Goal: Task Accomplishment & Management: Manage account settings

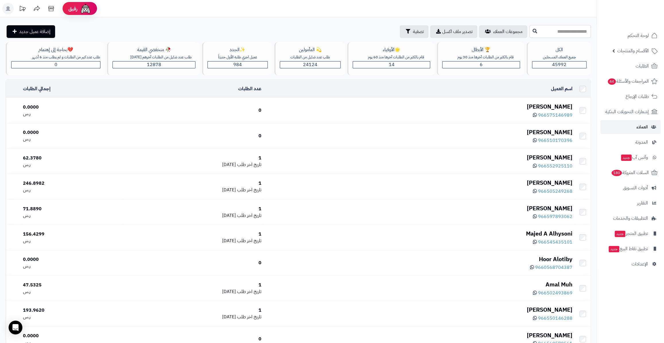
click at [560, 29] on input "text" at bounding box center [560, 31] width 61 height 13
paste input "**********"
click at [562, 34] on input "**********" at bounding box center [560, 31] width 61 height 13
type input "*********"
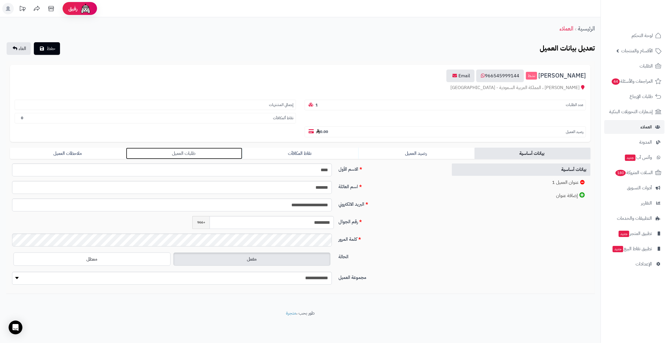
click at [137, 148] on link "طلبات العميل" at bounding box center [184, 153] width 116 height 11
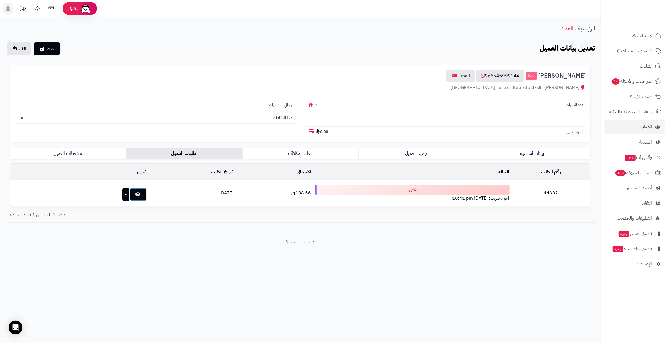
click at [129, 188] on link at bounding box center [137, 194] width 17 height 13
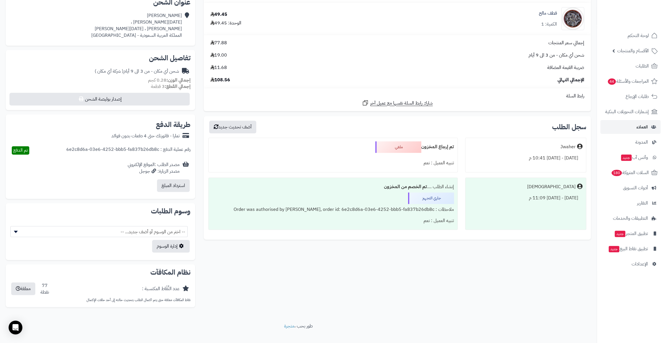
scroll to position [142, 0]
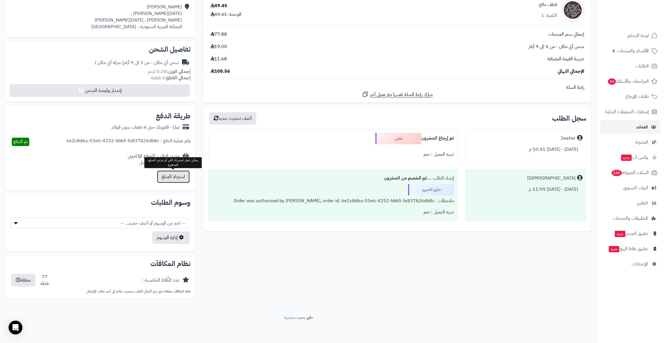
click at [178, 175] on button "استرداد المبلغ" at bounding box center [173, 176] width 33 height 13
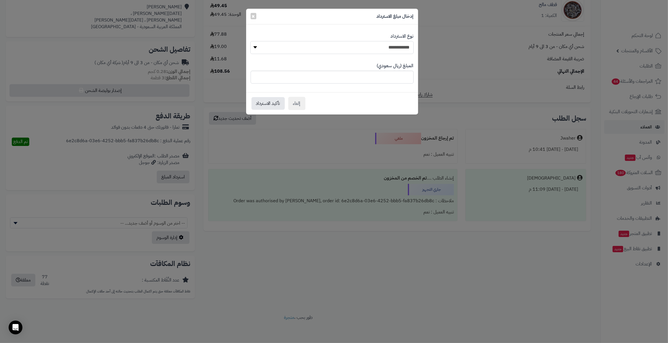
click at [266, 51] on select "**********" at bounding box center [331, 47] width 163 height 13
click at [273, 20] on div "إدخال مبلغ الاسترداد ×" at bounding box center [332, 17] width 172 height 16
click at [255, 16] on button "×" at bounding box center [254, 16] width 6 height 6
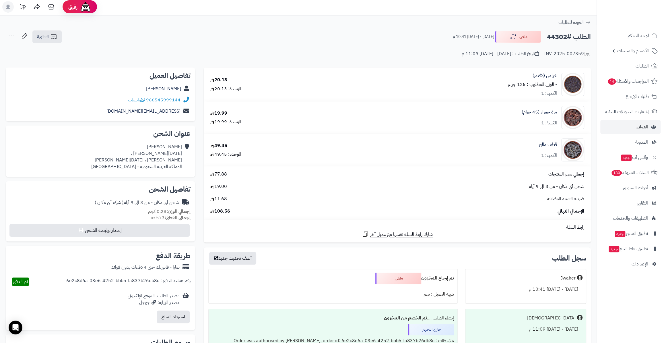
scroll to position [0, 0]
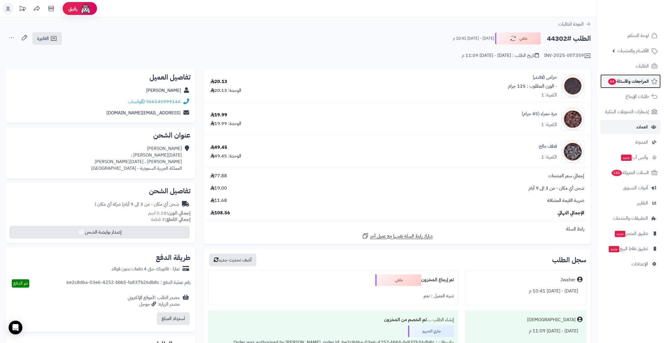
click at [615, 86] on link "المراجعات والأسئلة 44" at bounding box center [631, 81] width 60 height 14
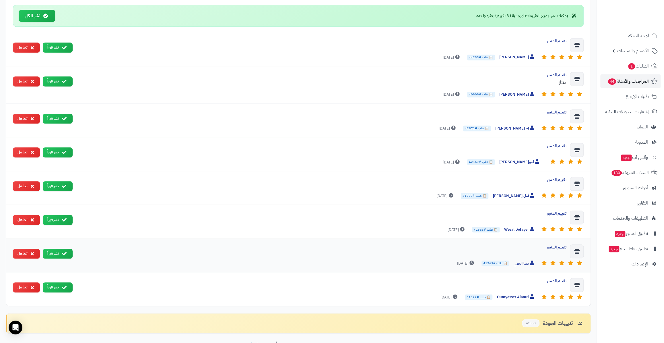
scroll to position [312, 0]
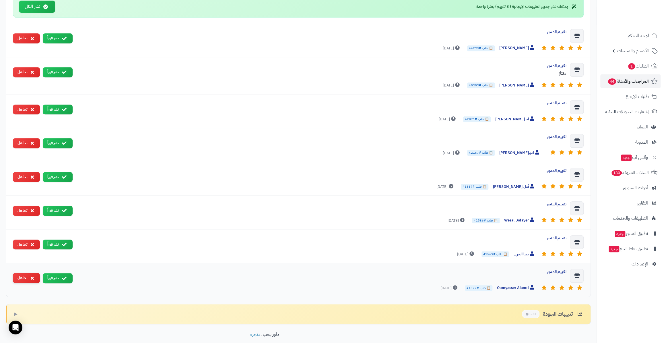
click at [18, 279] on button "تجاهل" at bounding box center [26, 278] width 27 height 10
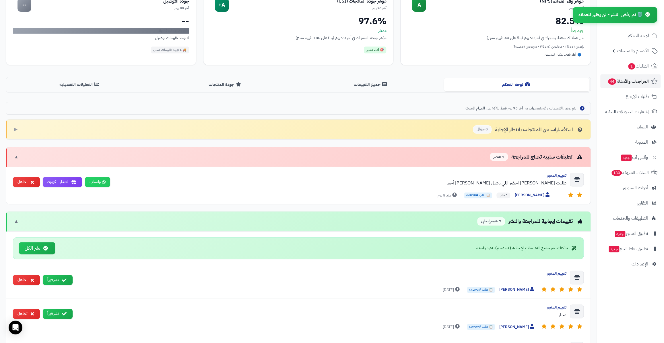
scroll to position [0, 0]
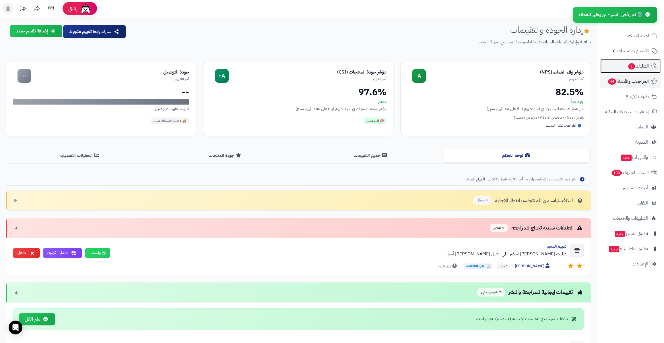
click at [640, 69] on span "الطلبات 1" at bounding box center [638, 66] width 21 height 8
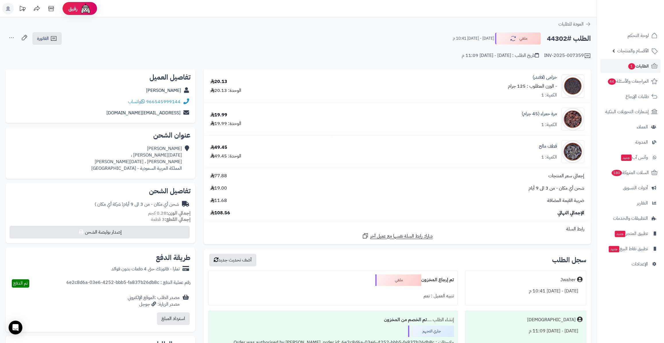
drag, startPoint x: 549, startPoint y: 42, endPoint x: 569, endPoint y: 40, distance: 20.1
click at [569, 40] on div "الطلب #44302 ملغي [DATE] - [DATE] 10:41 م" at bounding box center [519, 38] width 143 height 12
copy h2 "44302"
drag, startPoint x: 232, startPoint y: 212, endPoint x: 215, endPoint y: 212, distance: 17.5
click at [215, 212] on div "الإجمالي النهائي 108.56" at bounding box center [397, 213] width 383 height 7
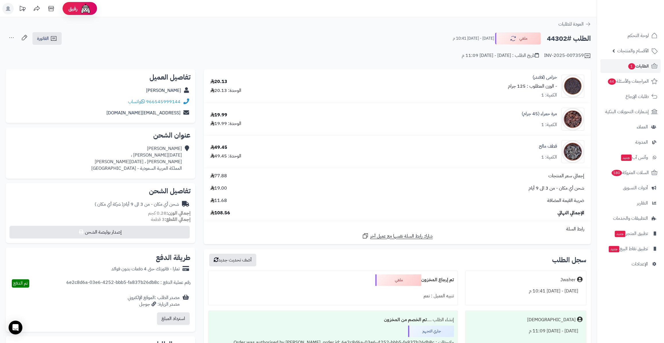
click at [216, 213] on span "108.56" at bounding box center [220, 213] width 20 height 7
drag, startPoint x: 216, startPoint y: 213, endPoint x: 231, endPoint y: 212, distance: 15.5
click at [231, 212] on div "الإجمالي النهائي 108.56" at bounding box center [397, 213] width 383 height 7
copy span "108.56"
click at [630, 64] on span "1" at bounding box center [631, 66] width 7 height 6
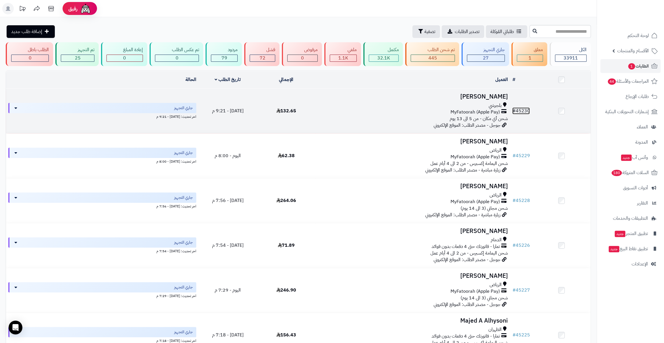
click at [529, 111] on link "# 45230" at bounding box center [521, 110] width 18 height 7
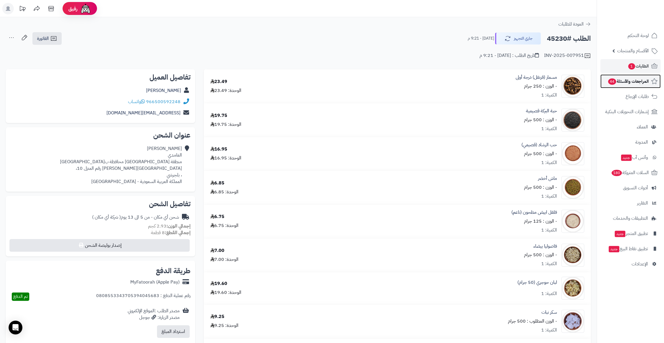
click at [617, 79] on span "المراجعات والأسئلة 44" at bounding box center [628, 81] width 41 height 8
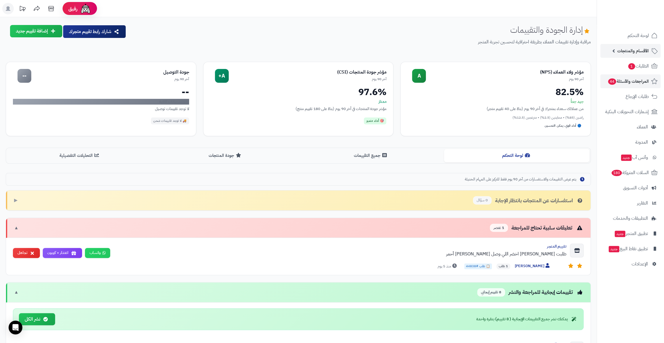
click at [640, 55] on link "الأقسام والمنتجات" at bounding box center [631, 51] width 60 height 14
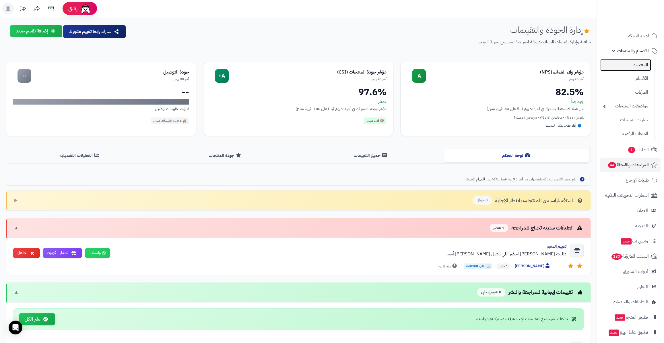
click at [640, 66] on link "المنتجات" at bounding box center [626, 65] width 51 height 12
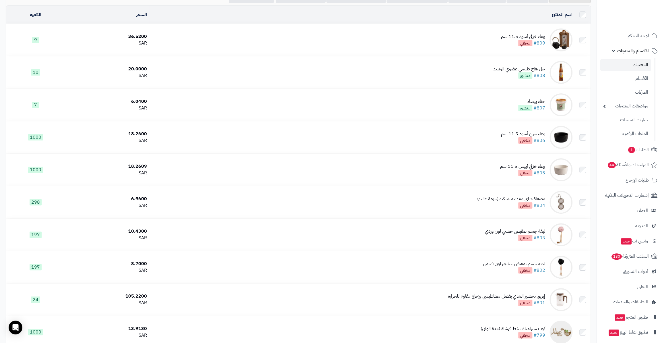
scroll to position [52, 0]
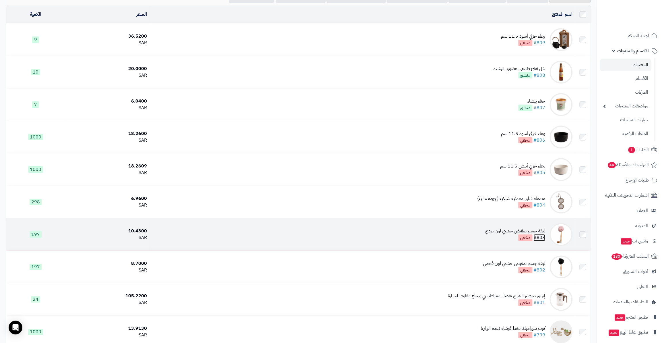
click at [541, 235] on link "#803" at bounding box center [540, 237] width 12 height 7
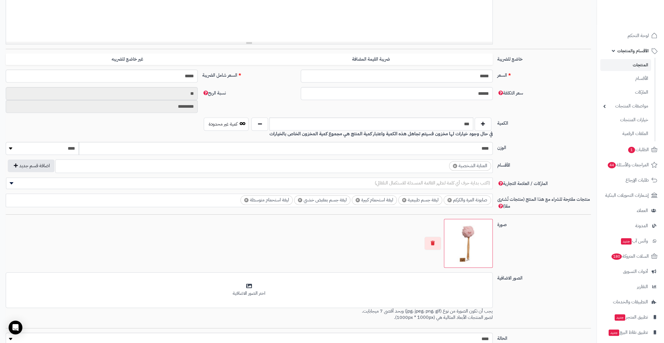
scroll to position [209, 0]
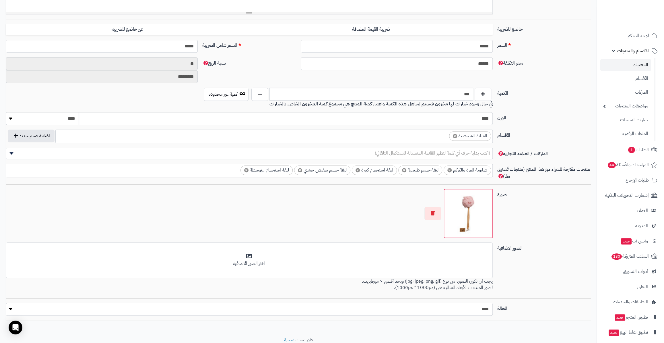
click at [480, 312] on select "***** ****" at bounding box center [249, 309] width 487 height 13
select select "*"
click at [6, 303] on select "***** ****" at bounding box center [249, 309] width 487 height 13
click at [527, 264] on div "الصور الاضافية أضف الصور الاضافية اختر الصور الاضافية يجب أن تكون الصورة من نوع…" at bounding box center [298, 270] width 590 height 56
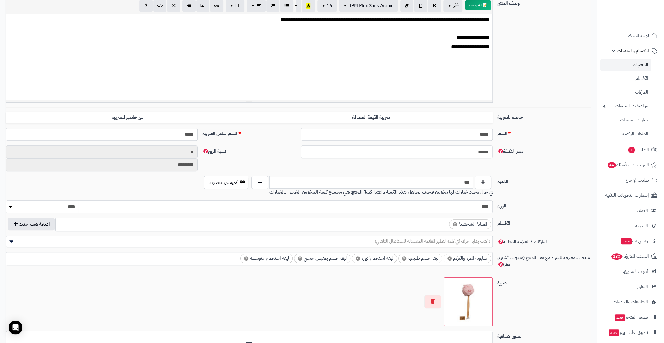
scroll to position [26, 0]
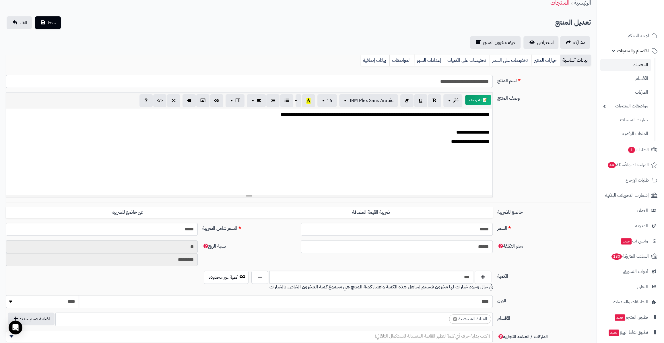
drag, startPoint x: 403, startPoint y: 82, endPoint x: 502, endPoint y: 83, distance: 99.0
click at [502, 83] on div "**********" at bounding box center [298, 84] width 590 height 18
click at [56, 18] on button "حفظ" at bounding box center [48, 22] width 26 height 13
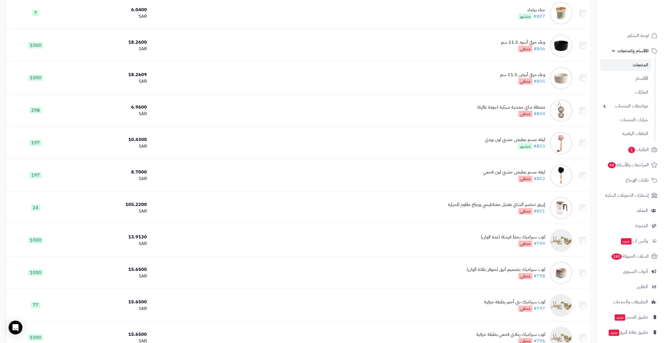
scroll to position [183, 0]
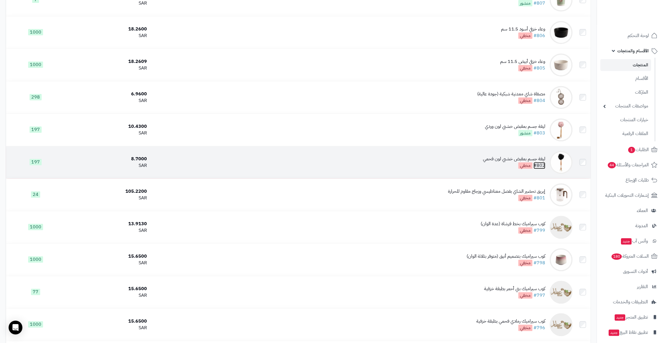
click at [541, 164] on link "#802" at bounding box center [540, 165] width 12 height 7
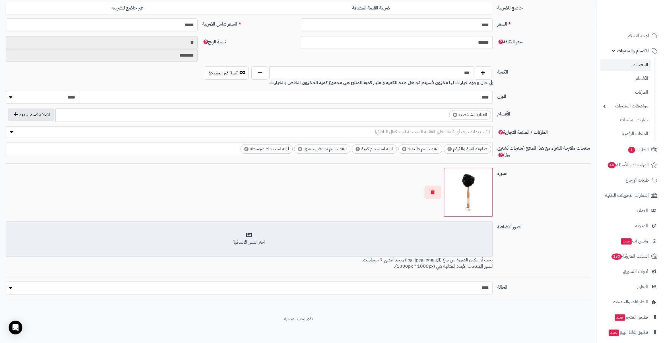
scroll to position [230, 0]
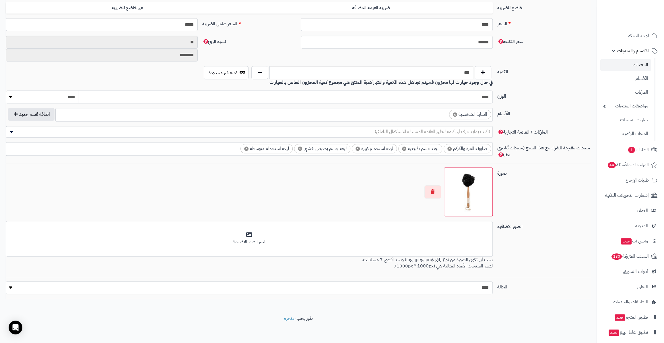
click at [470, 286] on select "***** ****" at bounding box center [249, 287] width 487 height 13
select select "*"
click at [6, 281] on select "***** ****" at bounding box center [249, 287] width 487 height 13
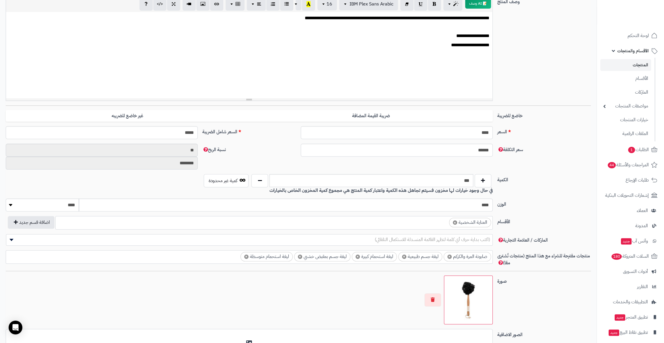
scroll to position [22, 0]
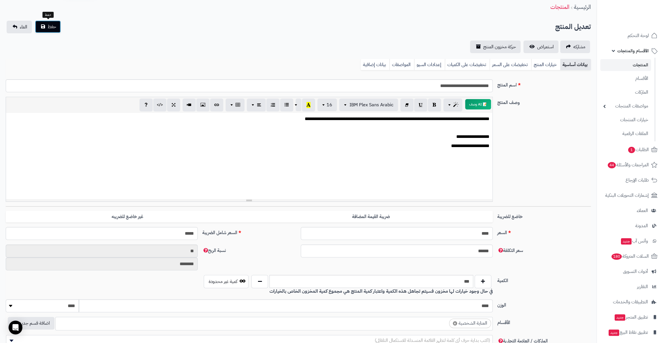
click at [40, 24] on button "حفظ" at bounding box center [48, 26] width 26 height 13
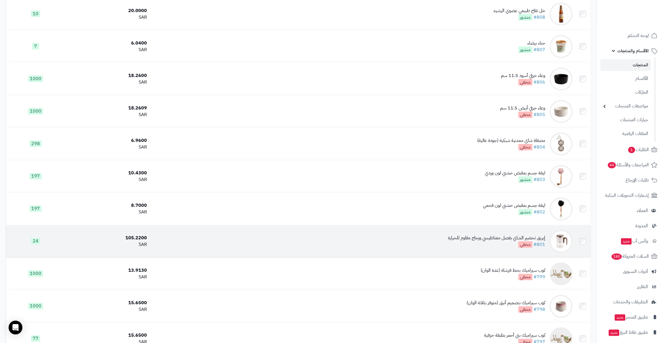
scroll to position [156, 0]
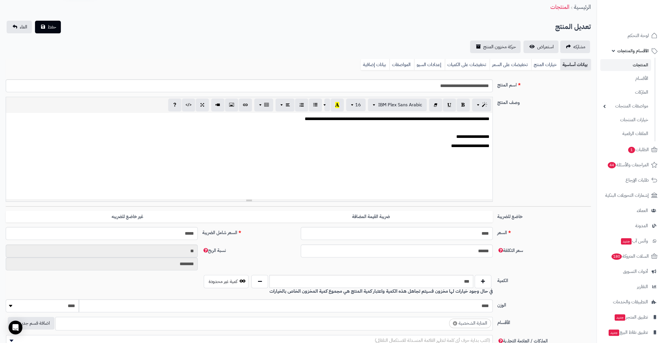
scroll to position [127, 0]
click at [543, 70] on div "بيانات أساسية خيارات المنتج تخفيضات على السعر تخفيضات على الكميات إعدادات السيو…" at bounding box center [298, 67] width 585 height 16
click at [540, 66] on link "خيارات المنتج" at bounding box center [545, 64] width 29 height 11
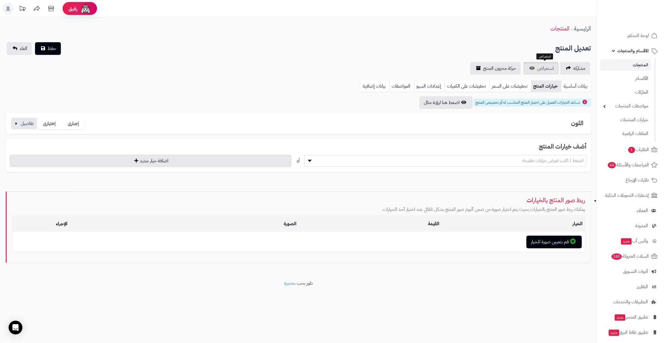
scroll to position [0, 0]
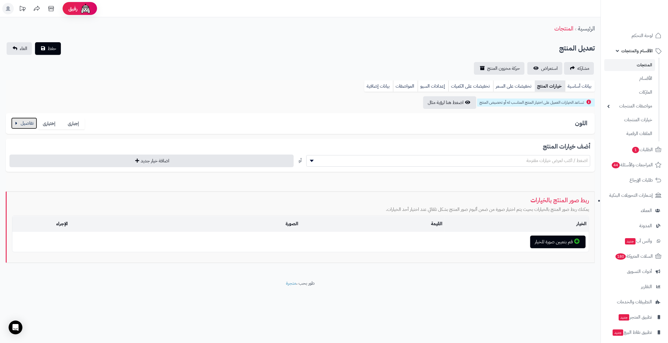
click at [32, 123] on button "button" at bounding box center [24, 122] width 26 height 11
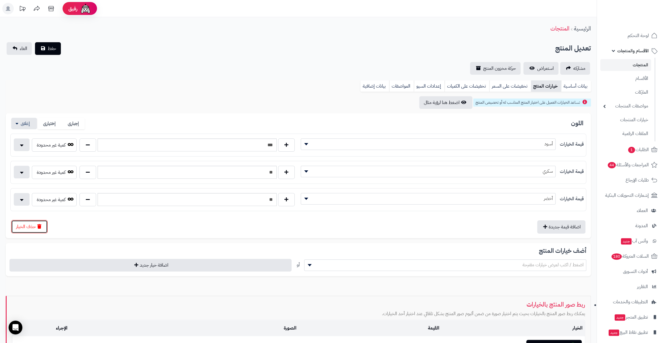
click at [33, 228] on button "حذف الخيار" at bounding box center [29, 226] width 36 height 13
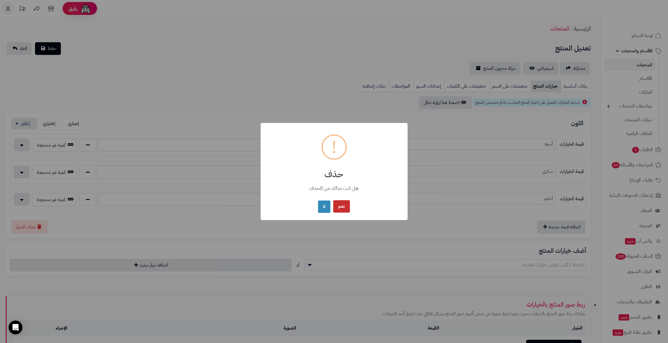
click at [340, 207] on button "نعم" at bounding box center [341, 206] width 17 height 12
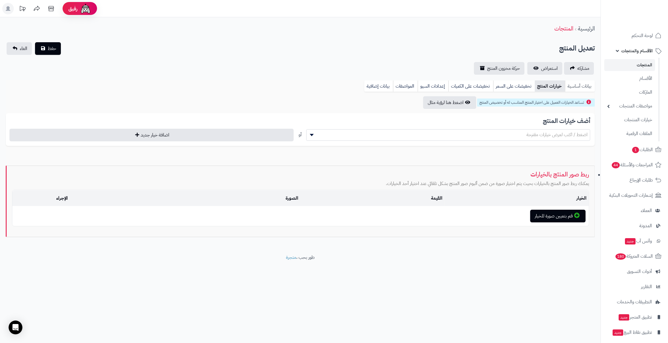
click at [588, 87] on link "بيانات أساسية" at bounding box center [580, 85] width 30 height 11
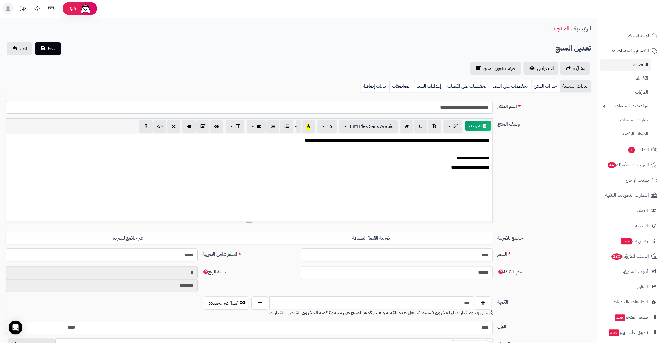
drag, startPoint x: 446, startPoint y: 307, endPoint x: 500, endPoint y: 308, distance: 53.7
click at [500, 308] on div "الكمية *** كمية غير محدودة في حال وجود خيارات لها مخزون فسيتم تجاهل هذه الكمية …" at bounding box center [298, 308] width 590 height 24
type input "***"
click at [52, 45] on span "حفظ" at bounding box center [52, 48] width 9 height 7
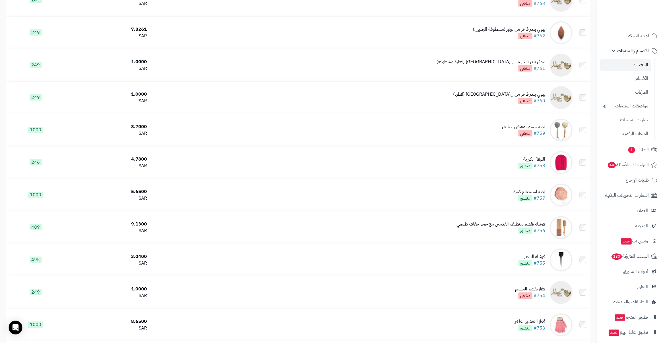
scroll to position [1540, 0]
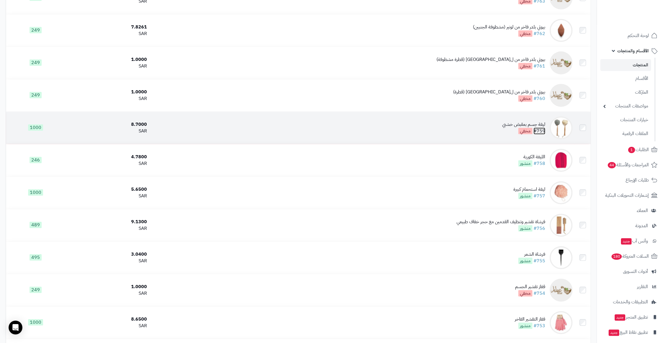
click at [541, 127] on link "#759" at bounding box center [540, 130] width 12 height 7
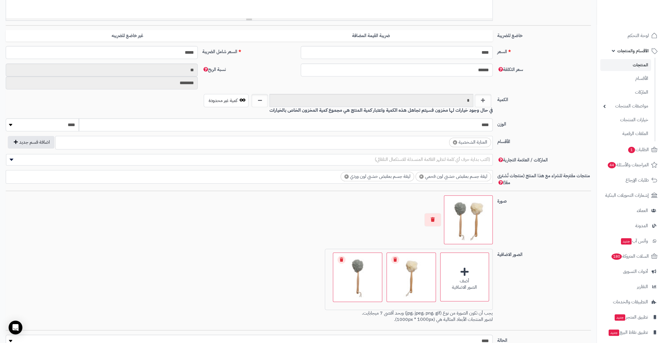
scroll to position [256, 0]
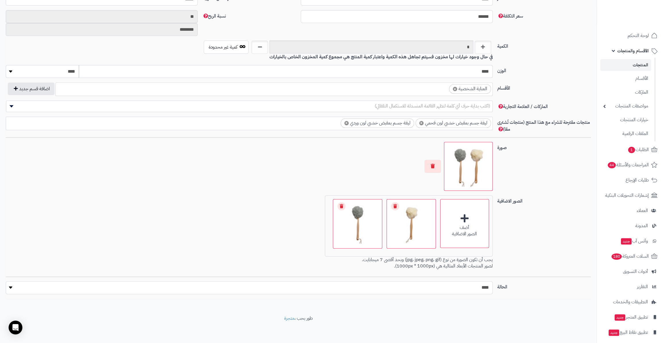
click at [473, 291] on select "***** ****" at bounding box center [249, 287] width 487 height 13
select select "*"
click at [6, 281] on select "***** ****" at bounding box center [249, 287] width 487 height 13
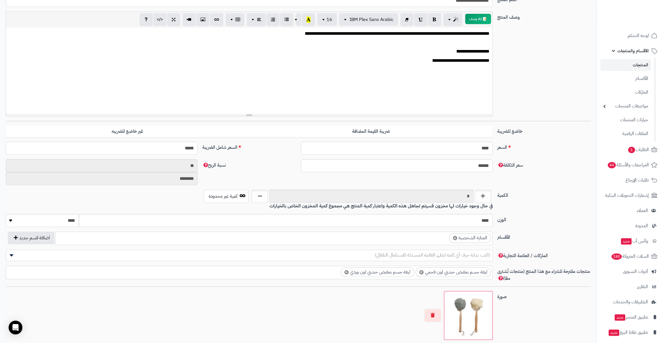
scroll to position [0, 0]
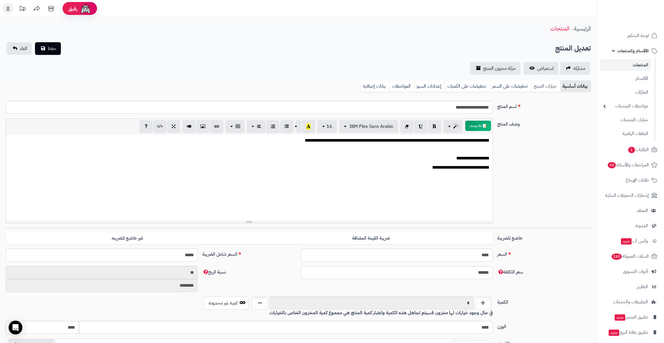
click at [557, 90] on link "خيارات المنتج" at bounding box center [545, 85] width 29 height 11
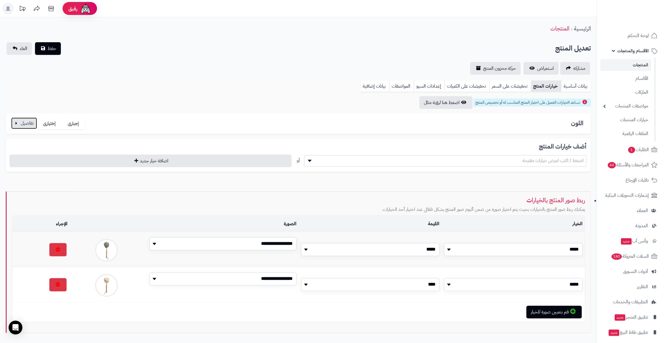
click at [21, 120] on button "button" at bounding box center [24, 122] width 26 height 11
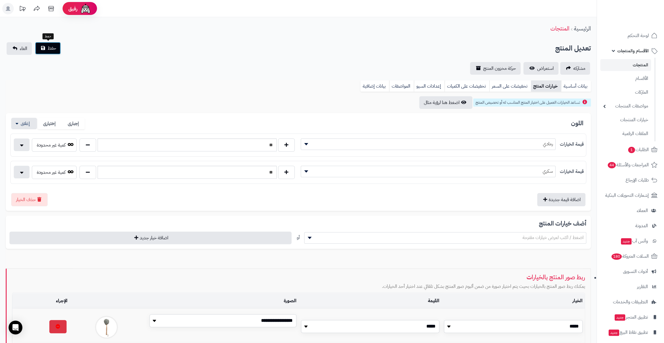
click at [53, 44] on button "حفظ" at bounding box center [48, 48] width 26 height 13
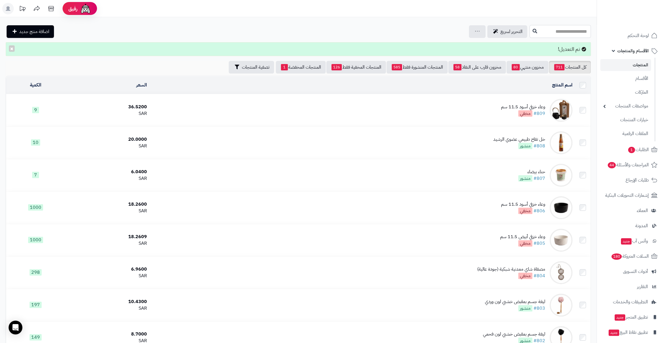
click at [530, 28] on input "text" at bounding box center [560, 31] width 61 height 13
paste input "**********"
type input "**********"
click at [533, 33] on icon at bounding box center [535, 30] width 5 height 5
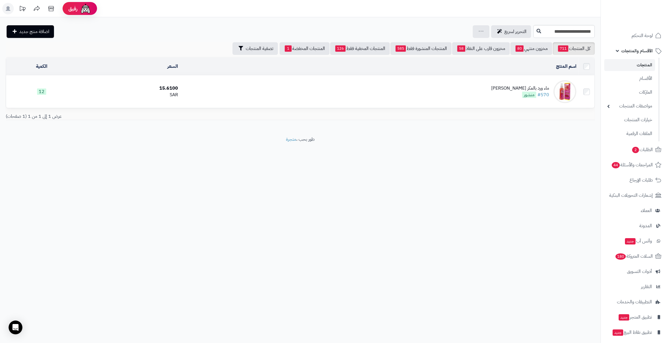
click at [551, 89] on td "ماء ورد بالعكر [PERSON_NAME] #570 منشور" at bounding box center [379, 92] width 398 height 32
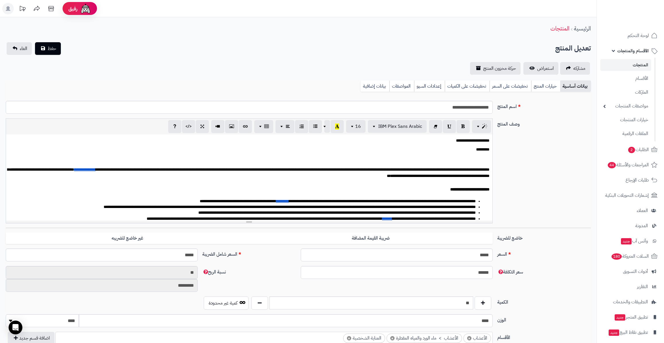
scroll to position [26, 0]
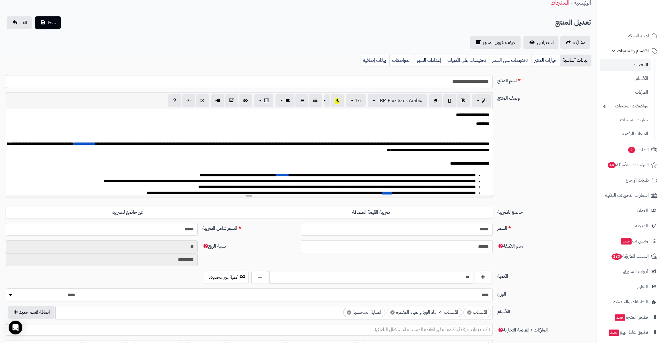
drag, startPoint x: 460, startPoint y: 283, endPoint x: 471, endPoint y: 278, distance: 11.6
click at [471, 278] on div "الكمية ** كمية غير محدودة" at bounding box center [298, 279] width 590 height 18
drag, startPoint x: 464, startPoint y: 275, endPoint x: 479, endPoint y: 278, distance: 15.8
click at [479, 278] on div "**" at bounding box center [371, 276] width 243 height 13
type input "*"
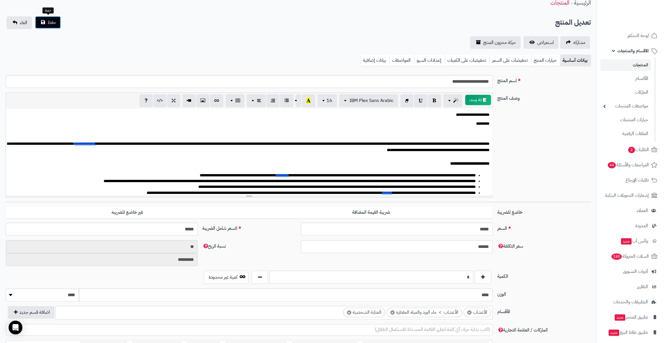
click at [48, 23] on span "حفظ" at bounding box center [52, 22] width 9 height 7
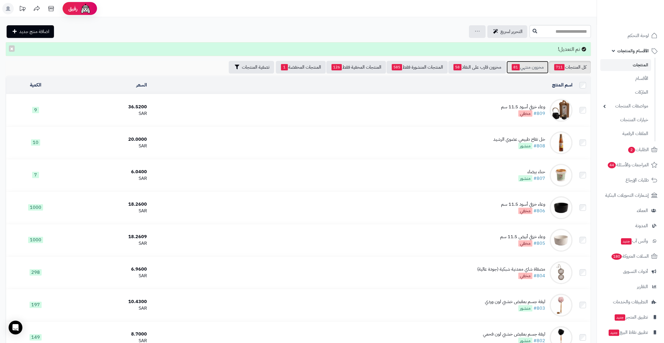
click at [519, 66] on link "مخزون منتهي 81" at bounding box center [528, 67] width 42 height 13
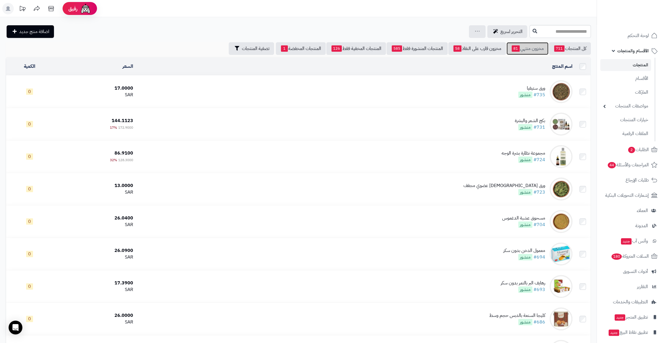
click at [530, 48] on link "مخزون منتهي 81" at bounding box center [528, 48] width 42 height 13
click at [620, 147] on link "الطلبات 2" at bounding box center [631, 150] width 60 height 14
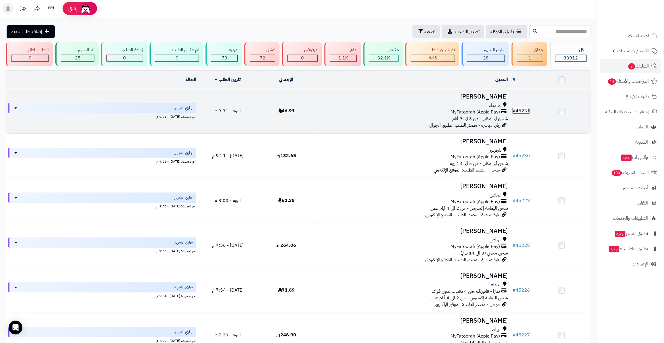
click at [527, 110] on link "# 45231" at bounding box center [521, 110] width 18 height 7
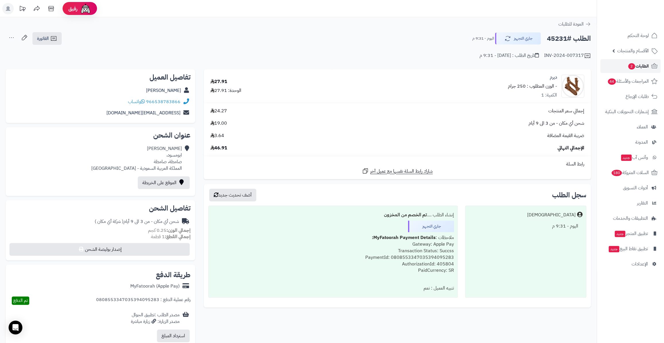
click at [619, 67] on link "الطلبات 2" at bounding box center [631, 66] width 60 height 14
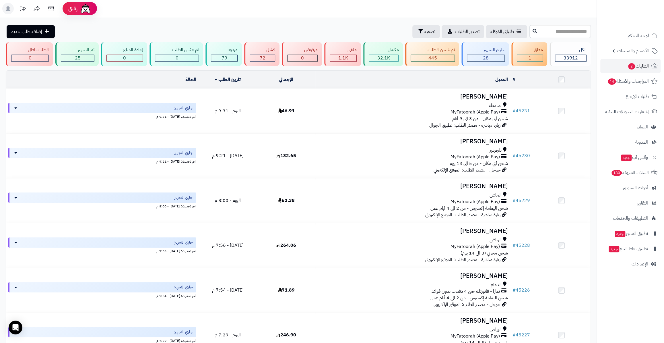
click at [628, 71] on link "الطلبات 2" at bounding box center [631, 66] width 60 height 14
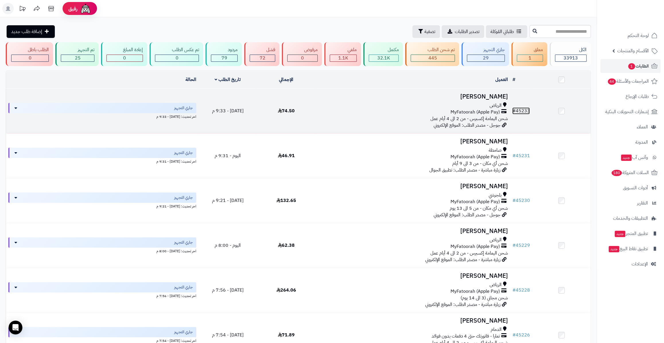
click at [529, 109] on link "# 45233" at bounding box center [521, 110] width 18 height 7
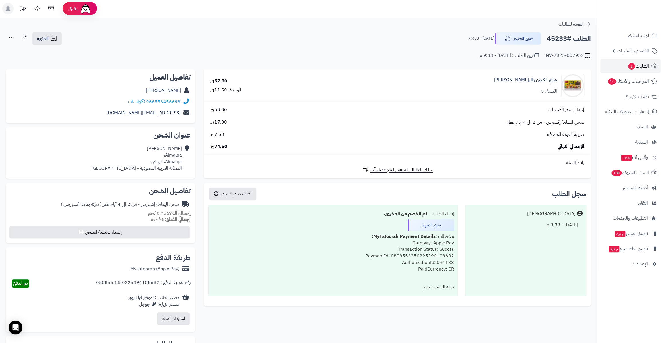
click at [632, 65] on span "1" at bounding box center [631, 66] width 7 height 6
